Goal: Task Accomplishment & Management: Manage account settings

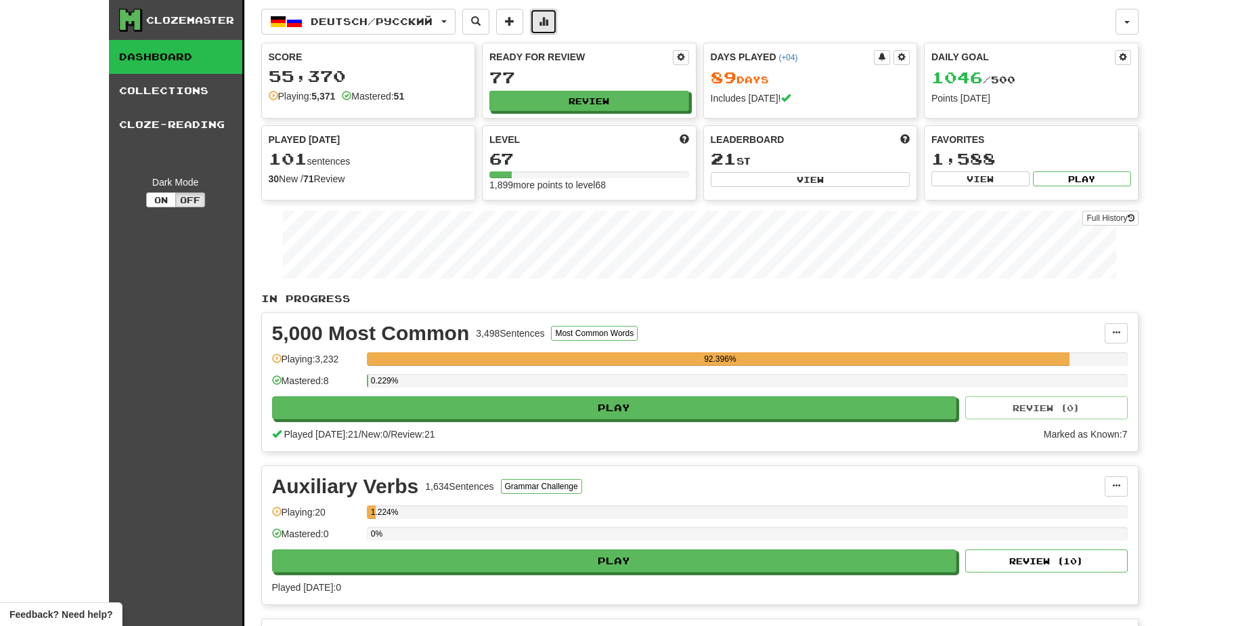
click at [548, 21] on span at bounding box center [543, 20] width 9 height 9
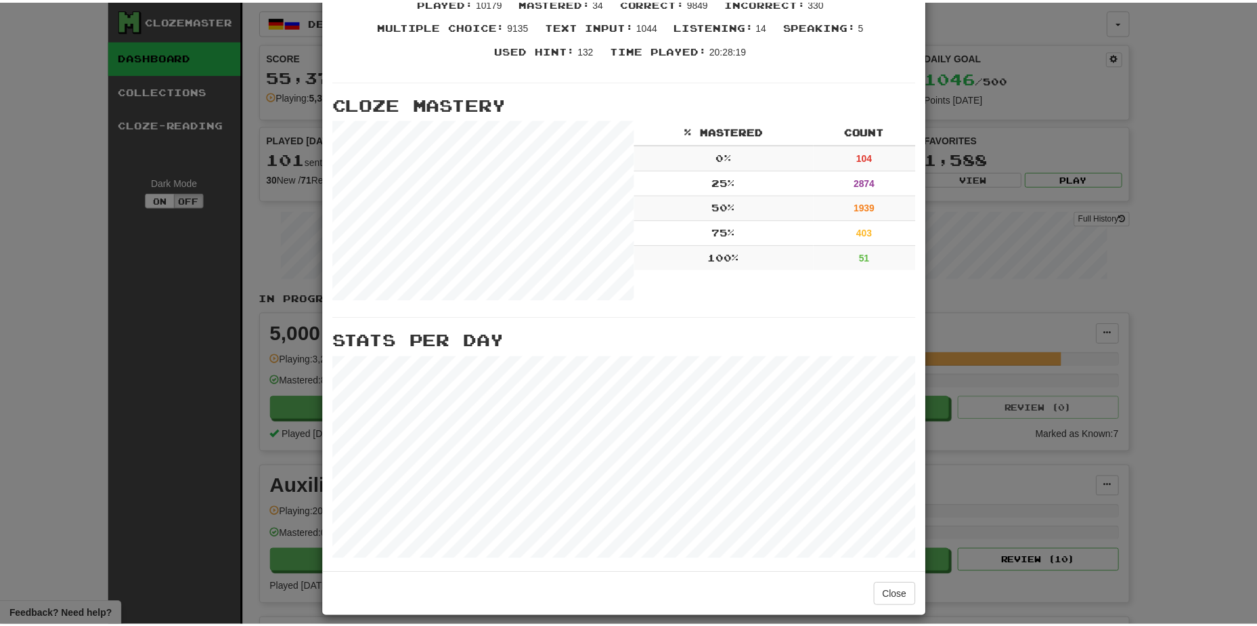
scroll to position [366, 0]
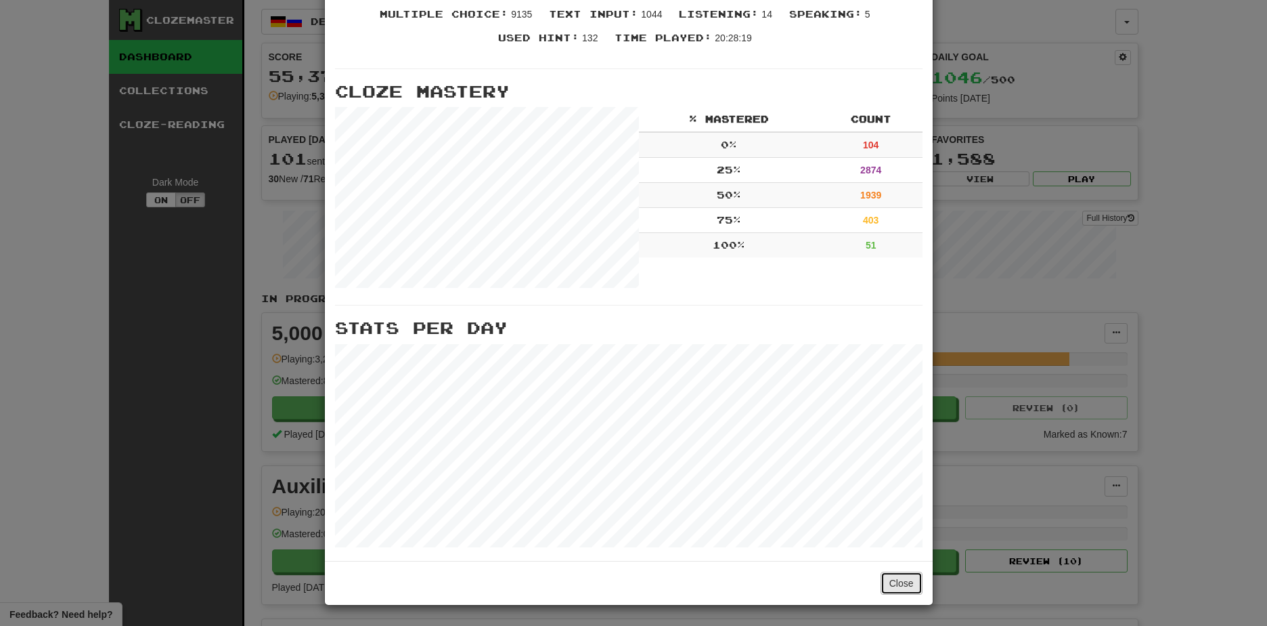
click at [886, 585] on button "Close" at bounding box center [902, 582] width 42 height 23
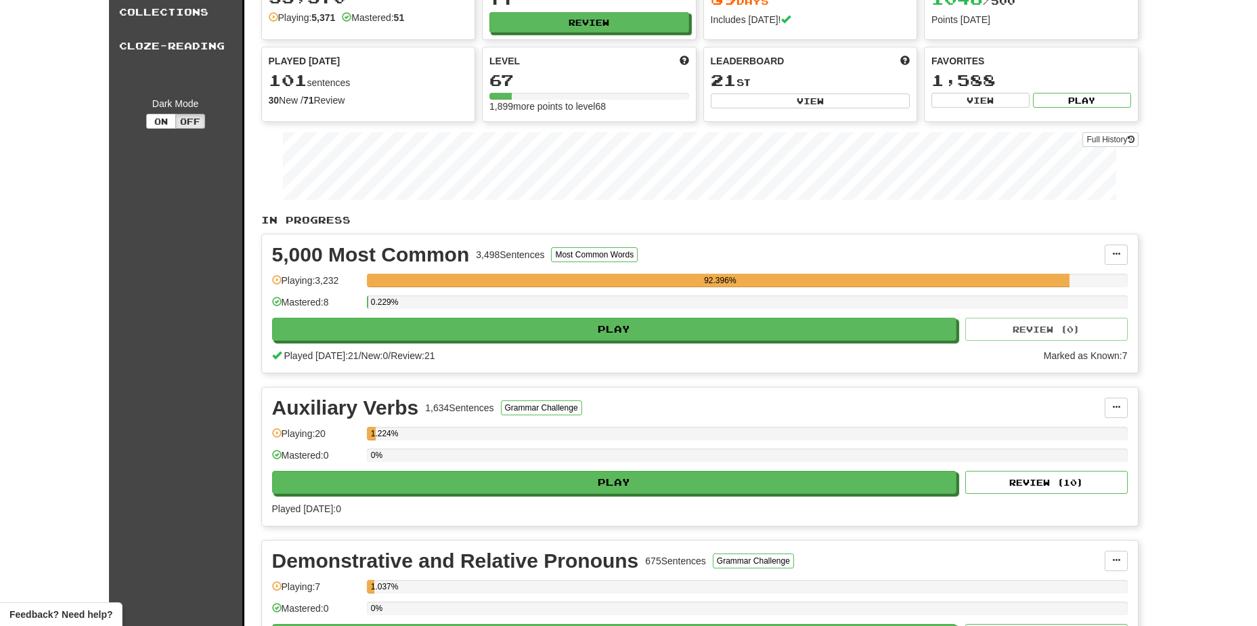
scroll to position [0, 0]
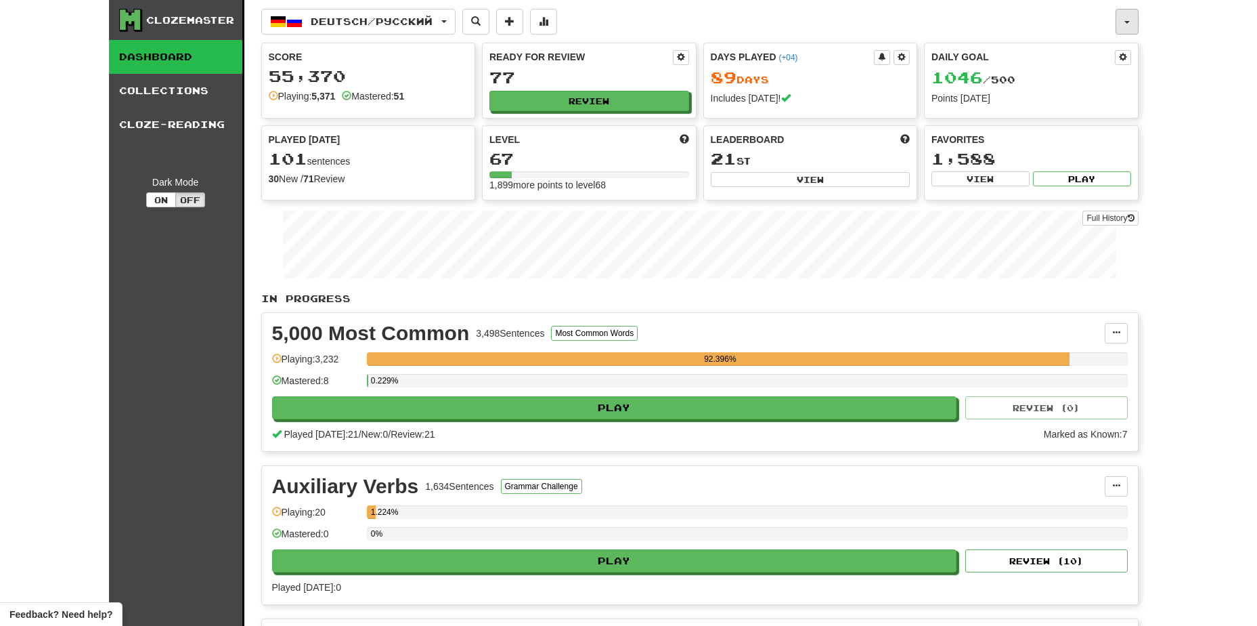
click at [1123, 23] on button "button" at bounding box center [1127, 22] width 23 height 26
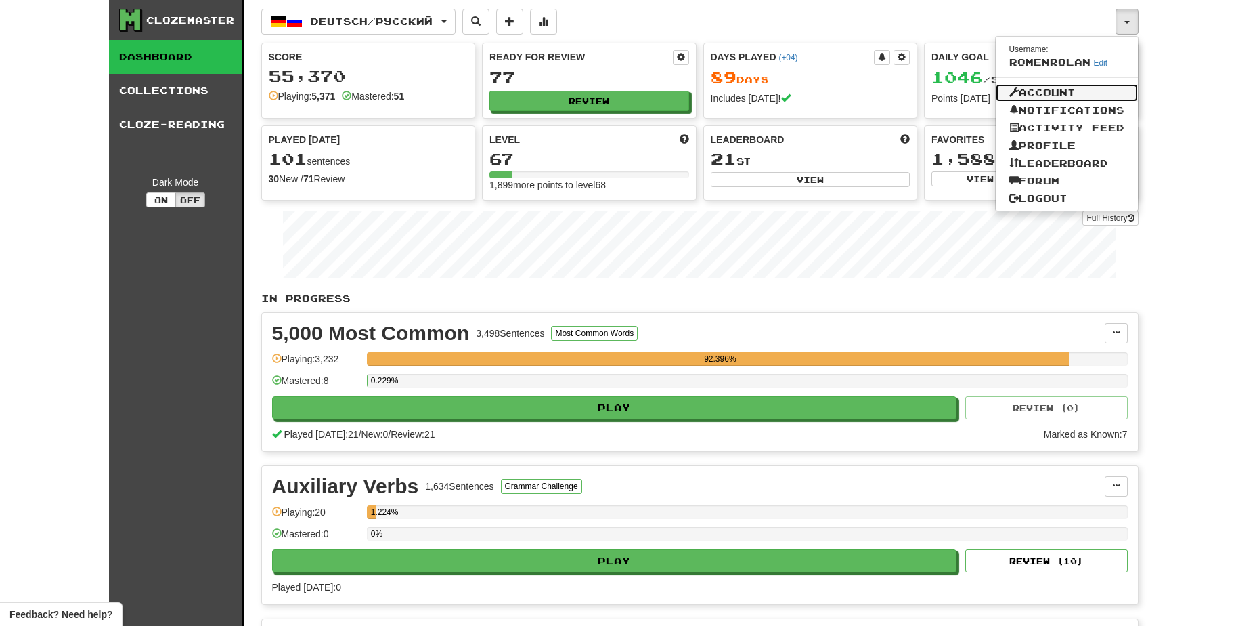
click at [1050, 90] on link "Account" at bounding box center [1067, 93] width 142 height 18
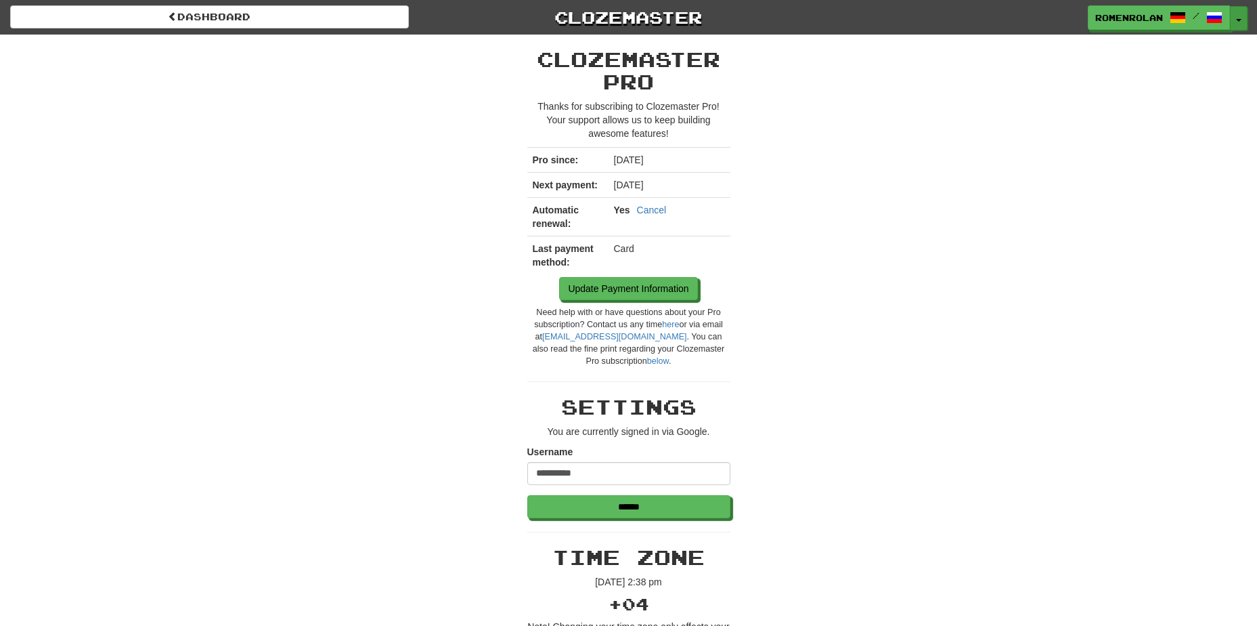
click at [1237, 24] on button "Toggle Dropdown" at bounding box center [1239, 18] width 18 height 24
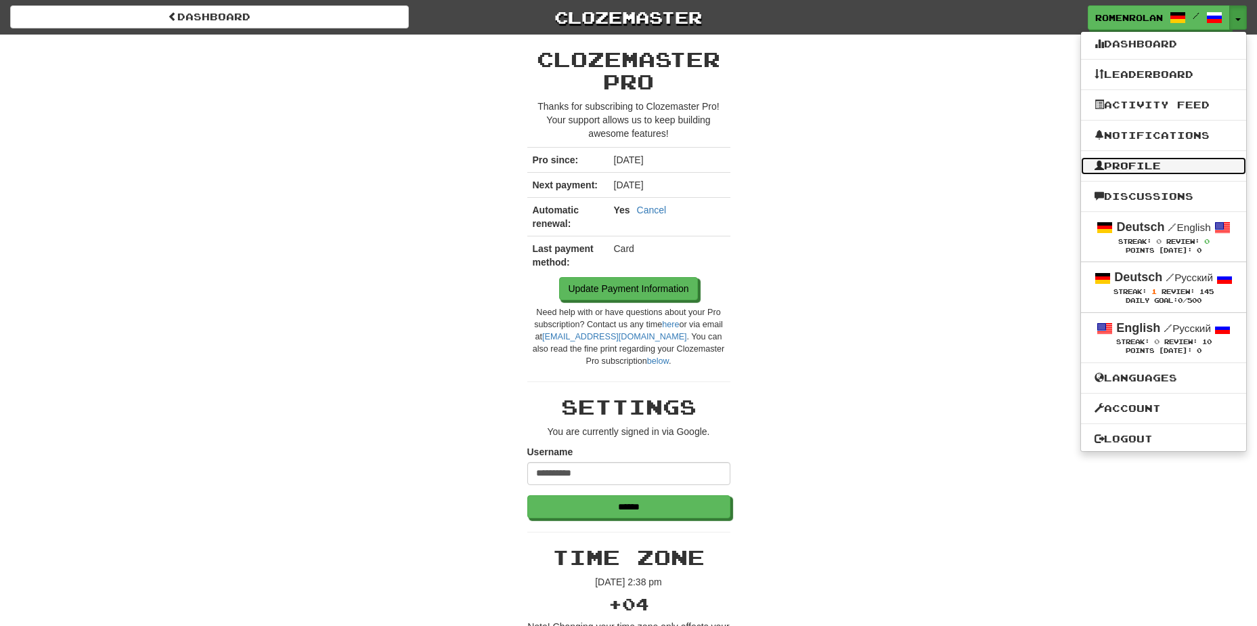
click at [1162, 160] on link "Profile" at bounding box center [1163, 166] width 165 height 18
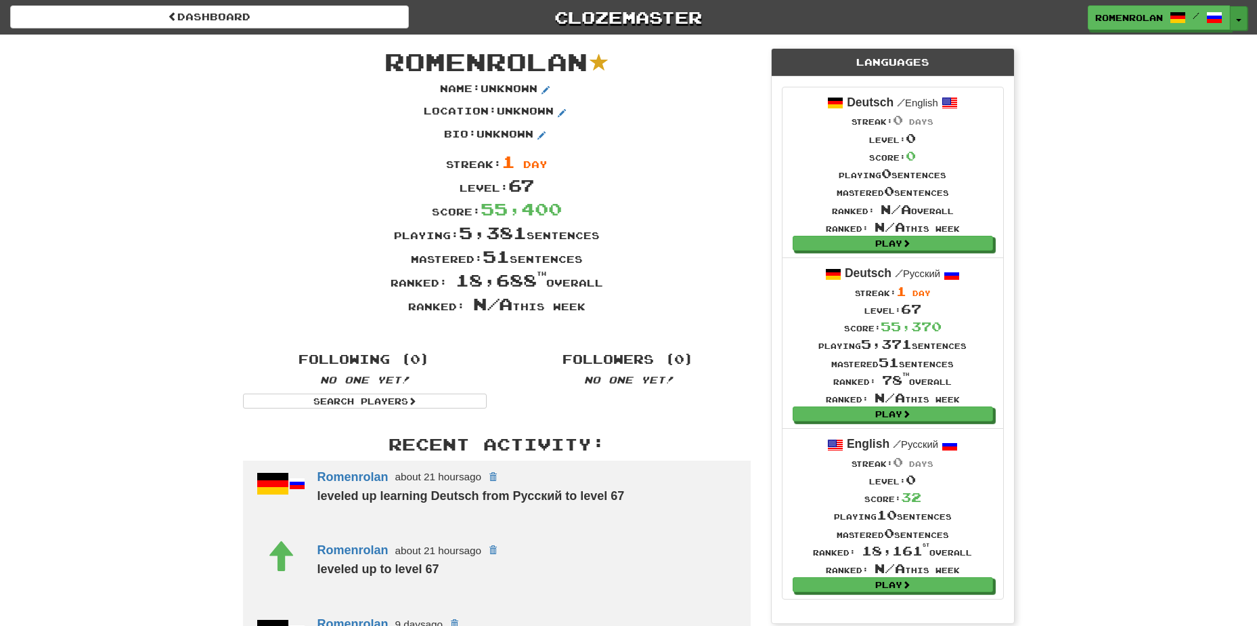
click at [1236, 27] on button "Toggle Dropdown" at bounding box center [1239, 18] width 18 height 24
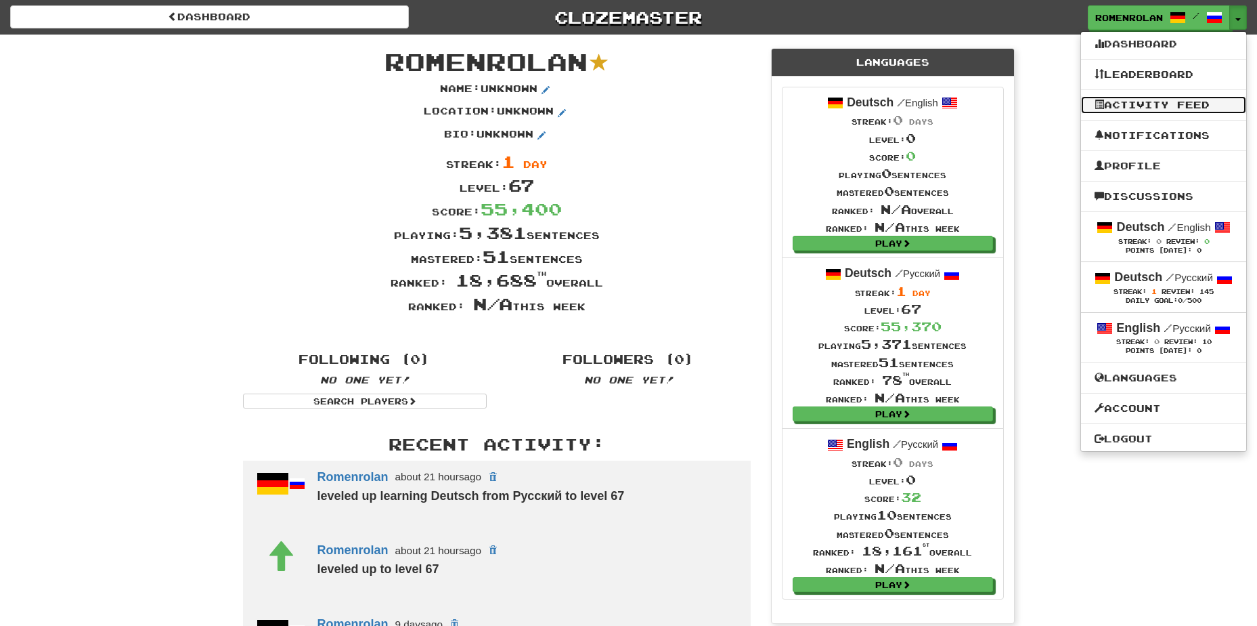
click at [1167, 108] on link "Activity Feed" at bounding box center [1163, 105] width 165 height 18
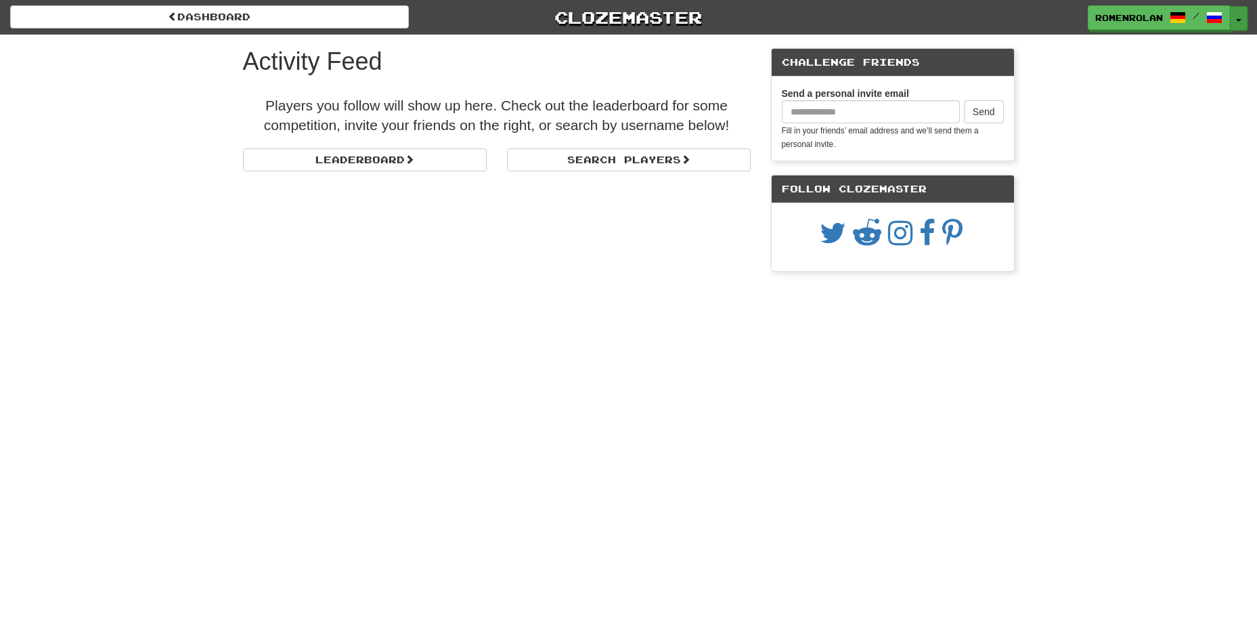
click at [1242, 24] on button "Toggle Dropdown" at bounding box center [1239, 18] width 18 height 24
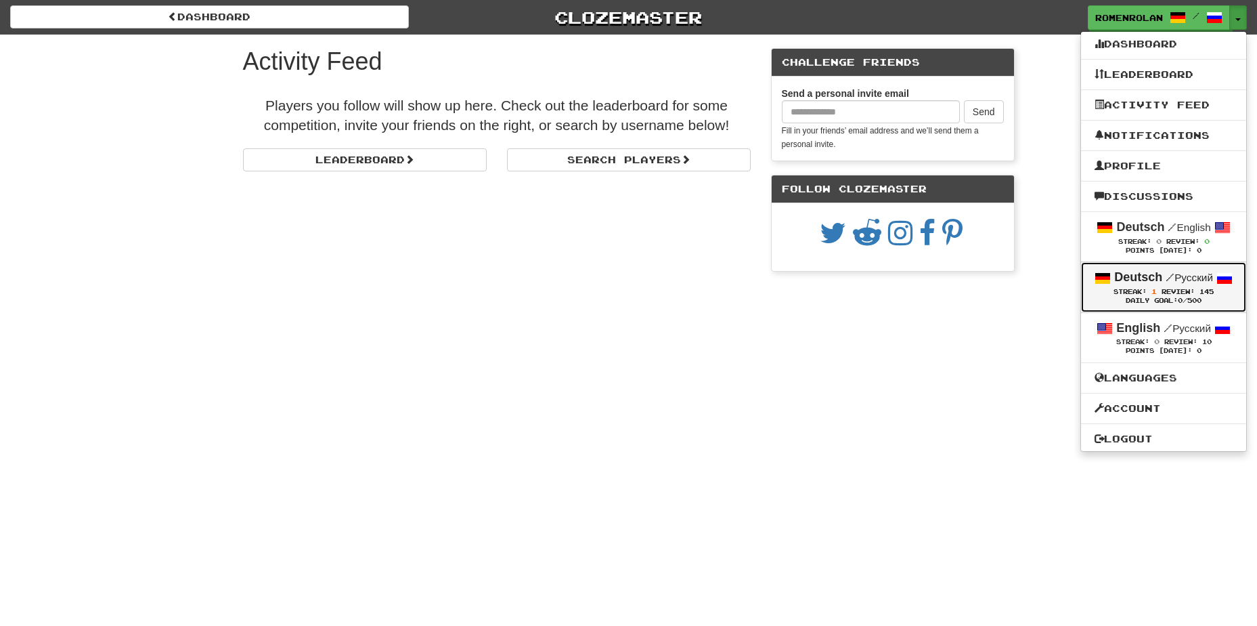
click at [1144, 291] on span "Streak:" at bounding box center [1130, 291] width 33 height 7
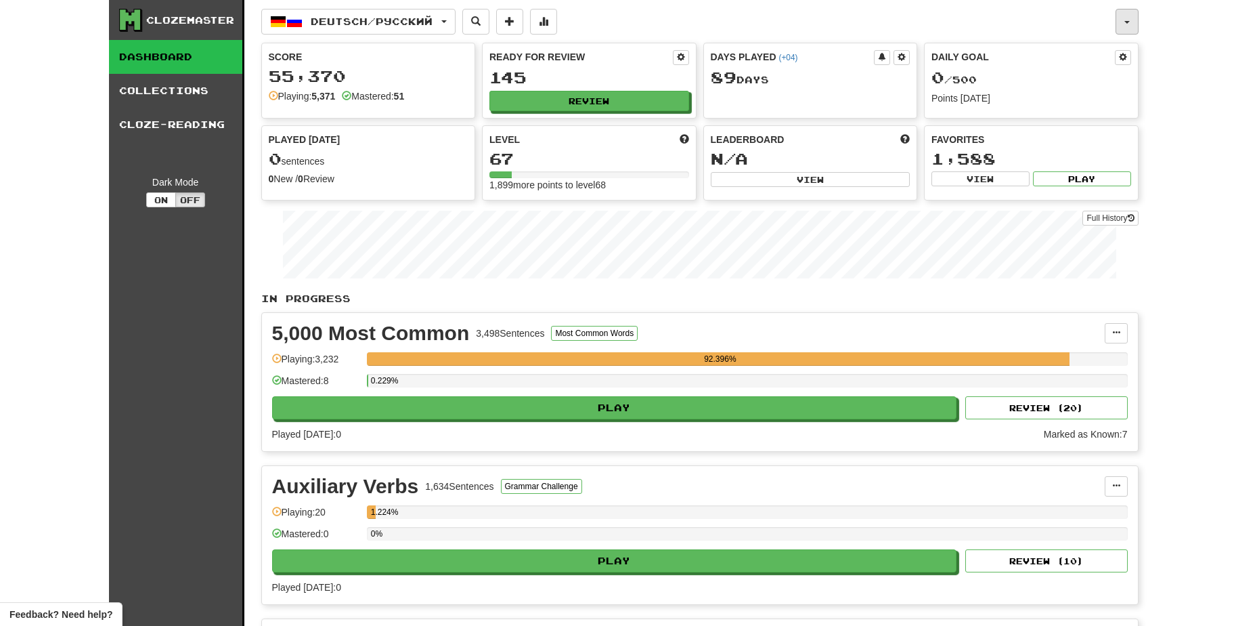
click at [1127, 24] on button "button" at bounding box center [1127, 22] width 23 height 26
click at [677, 60] on span at bounding box center [681, 57] width 8 height 8
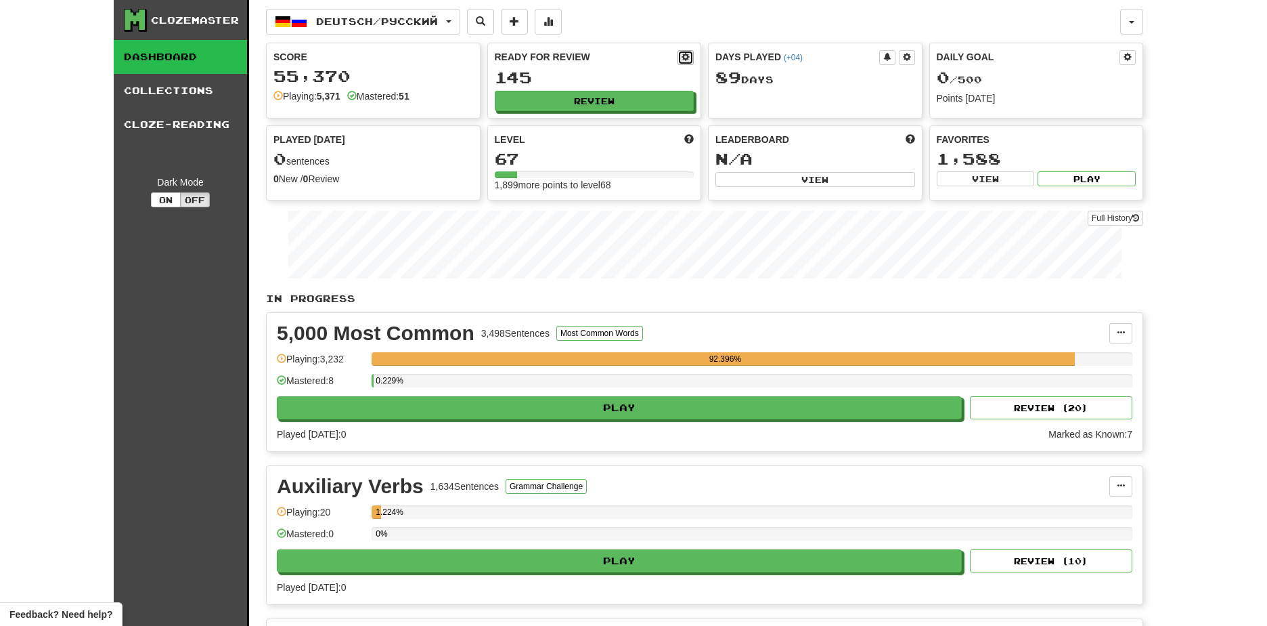
select select "*"
select select "**"
select select "***"
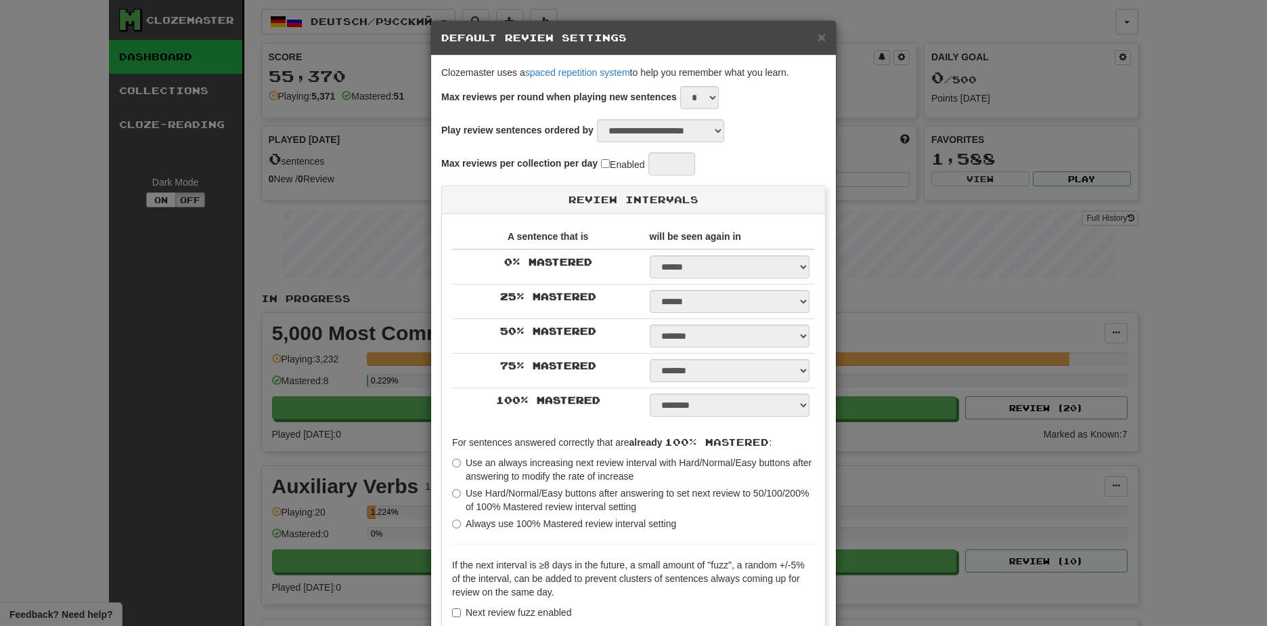
select select "**"
type input "**"
select select "*"
select select "**"
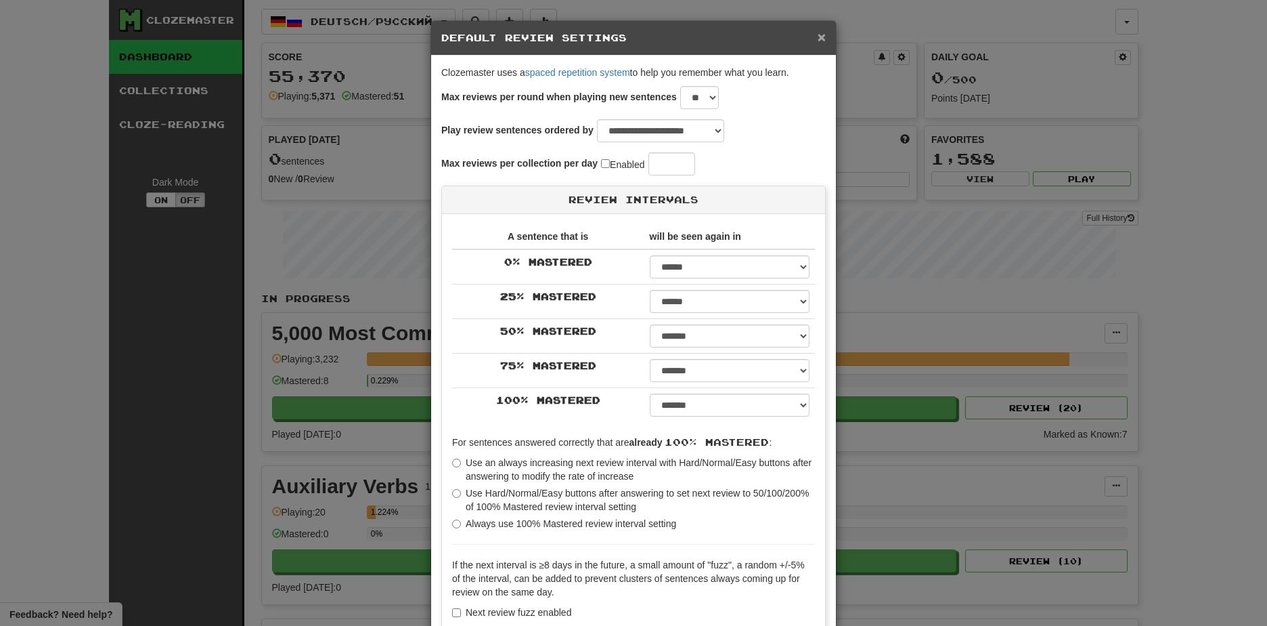
click at [818, 39] on span "×" at bounding box center [822, 37] width 8 height 16
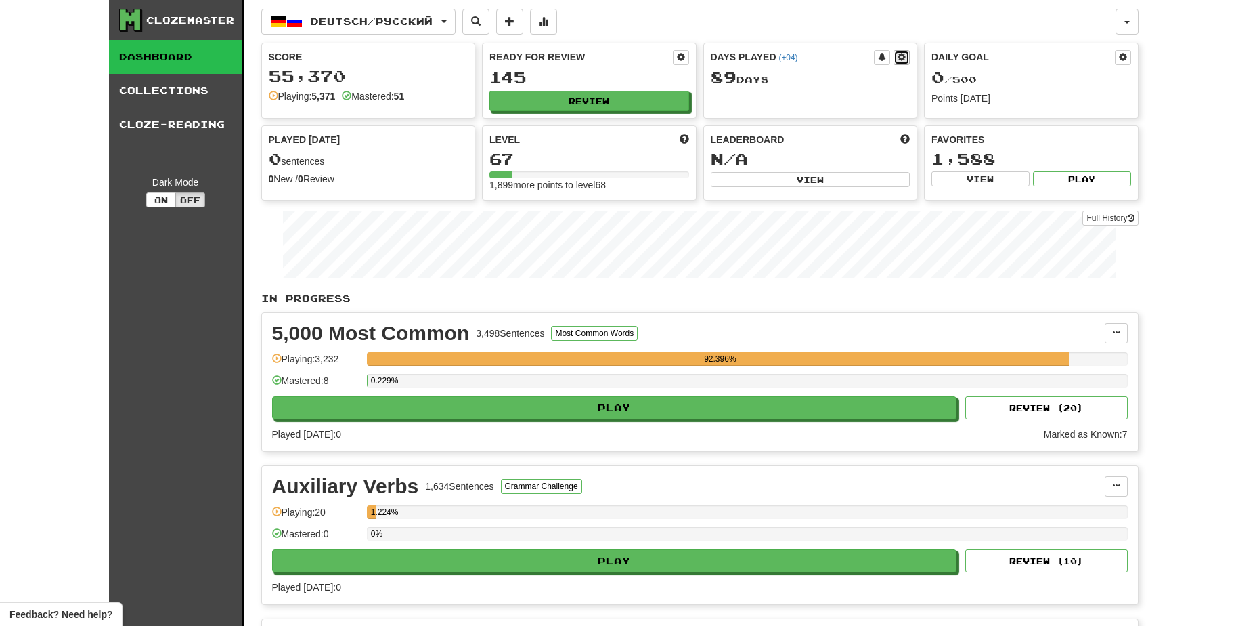
click at [906, 60] on button at bounding box center [902, 57] width 16 height 15
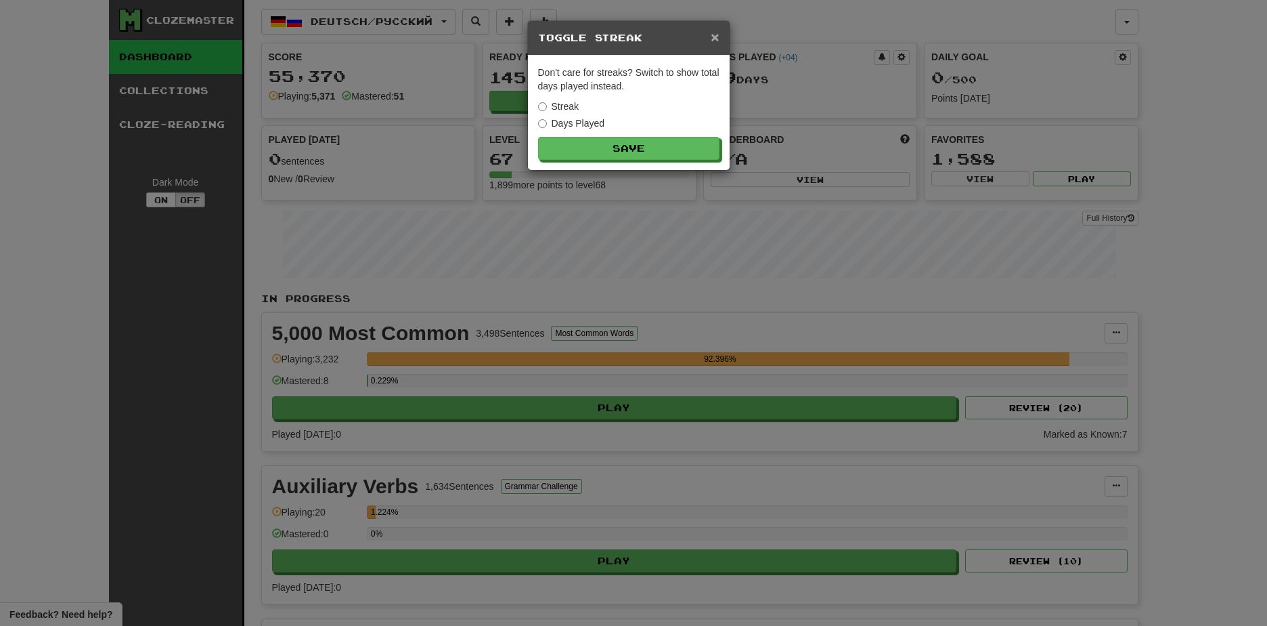
click at [711, 41] on span "×" at bounding box center [715, 37] width 8 height 16
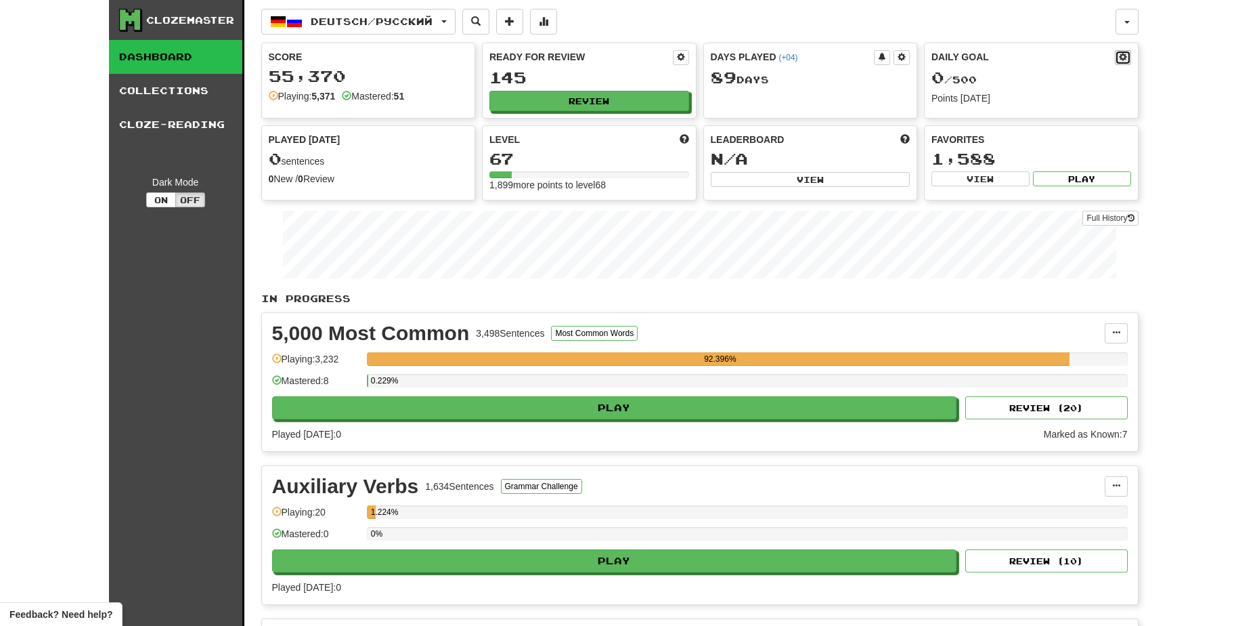
click at [1119, 58] on span at bounding box center [1123, 57] width 8 height 8
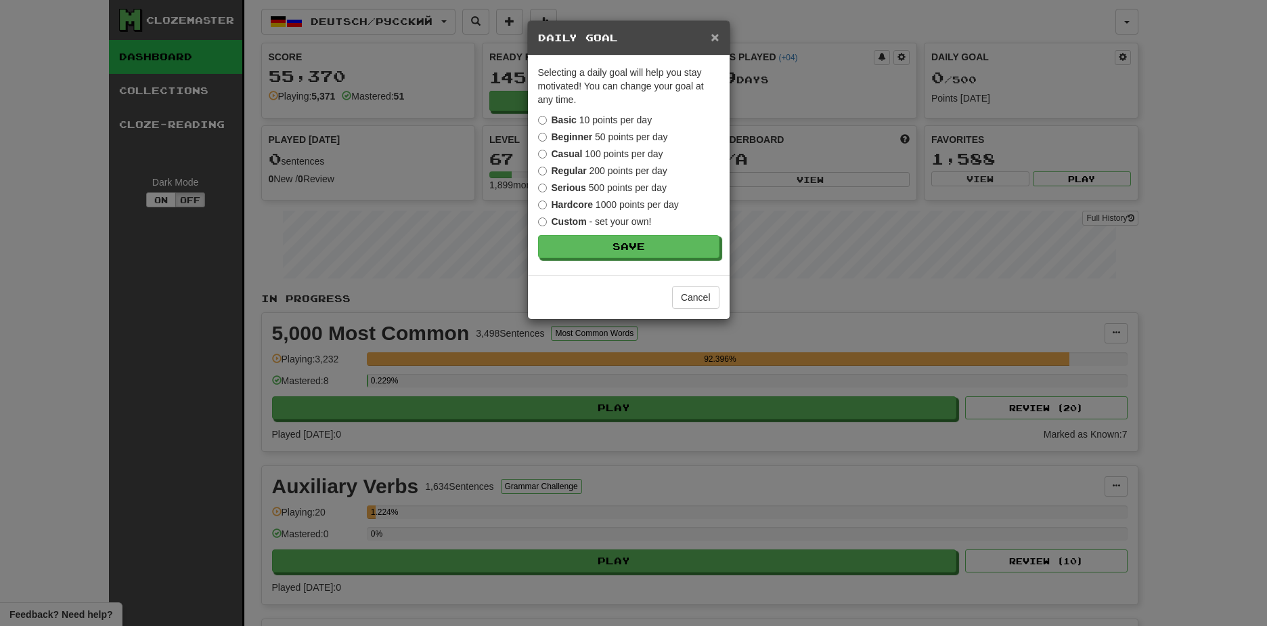
click at [712, 41] on span "×" at bounding box center [715, 37] width 8 height 16
